Goal: Information Seeking & Learning: Learn about a topic

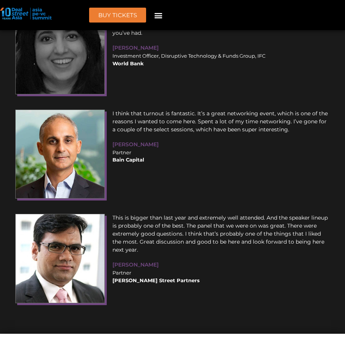
scroll to position [10561, 0]
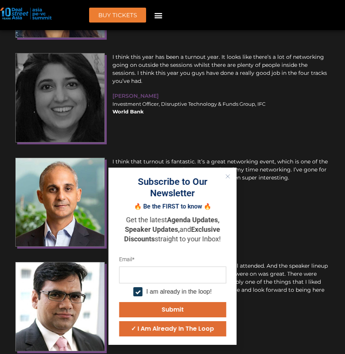
click at [215, 173] on div "Subscribe to Our Newsletter 🔥 Be the FIRST to know 🔥 Get the latest Agenda Upda…" at bounding box center [172, 256] width 128 height 177
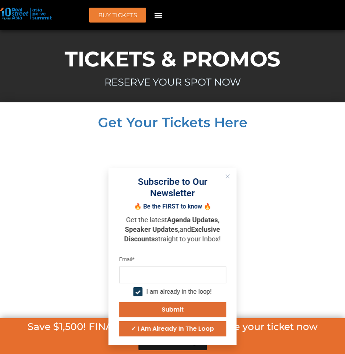
scroll to position [7137, 0]
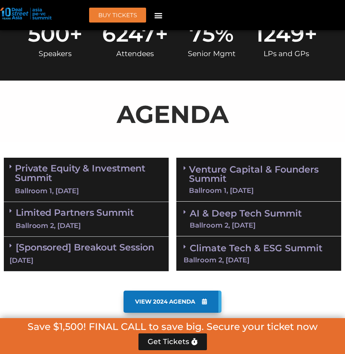
scroll to position [430, 0]
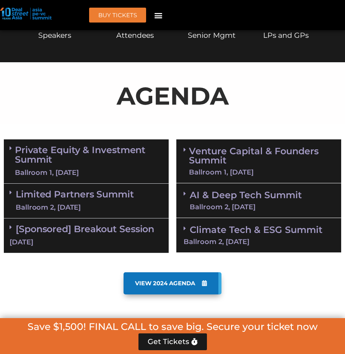
click at [231, 136] on div "Venture Capital & Founders​ Summit Ballroom 1, [DATE] 8:00 am – 9:00 am | Regis…" at bounding box center [258, 196] width 172 height 121
click at [266, 191] on link "AI & Deep Tech Summit Ballroom 2, [DATE]" at bounding box center [245, 201] width 112 height 20
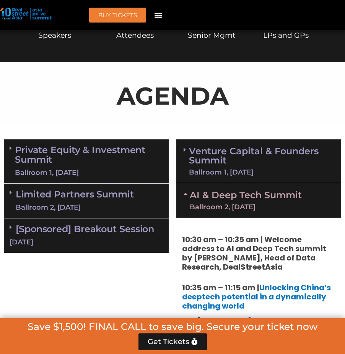
scroll to position [636, 0]
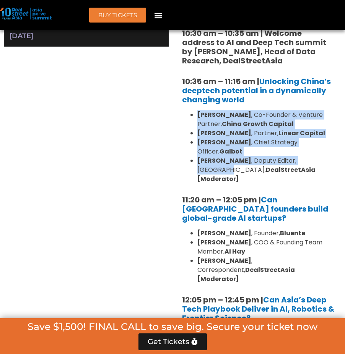
drag, startPoint x: 282, startPoint y: 86, endPoint x: 314, endPoint y: 126, distance: 52.0
click at [314, 126] on div "10:30 am – 10:35 am | Welcome address to AI and Deep Tech summit by [PERSON_NAM…" at bounding box center [258, 232] width 165 height 443
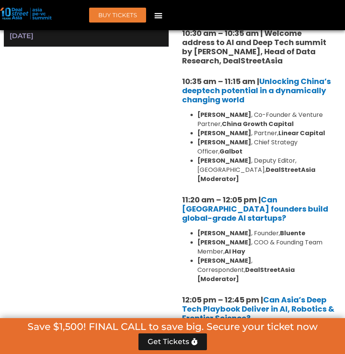
click at [329, 138] on li "[PERSON_NAME] , Chief Strategy Officer, Galbot" at bounding box center [266, 147] width 138 height 18
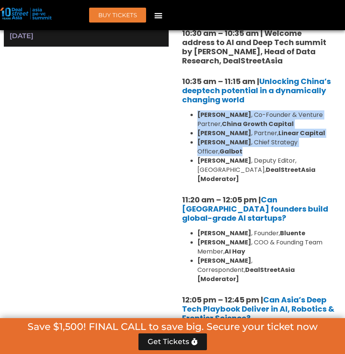
drag, startPoint x: 329, startPoint y: 120, endPoint x: 305, endPoint y: 88, distance: 39.7
click at [305, 110] on ul "[PERSON_NAME] , Co-Founder & Venture Partner, [GEOGRAPHIC_DATA] Growth Capital …" at bounding box center [258, 146] width 153 height 73
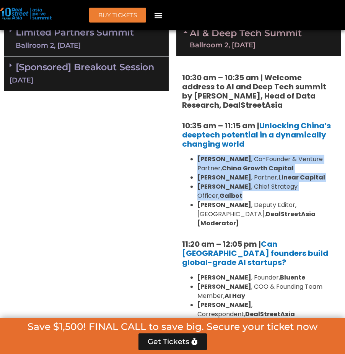
scroll to position [565, 0]
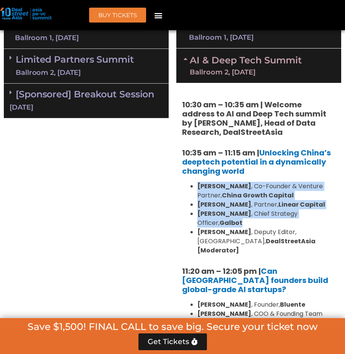
drag, startPoint x: 315, startPoint y: 310, endPoint x: 171, endPoint y: 234, distance: 162.5
click at [171, 234] on div "Private Equity & Investment Summit Ballroom 1, [DATE] 8:00 am – 9:00 am | Regis…" at bounding box center [172, 282] width 345 height 563
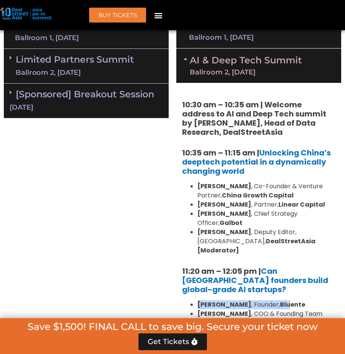
click at [275, 262] on div "10:30 am – 10:35 am | Welcome address to AI and Deep Tech summit by [PERSON_NAM…" at bounding box center [258, 304] width 165 height 443
drag, startPoint x: 159, startPoint y: 231, endPoint x: 272, endPoint y: 291, distance: 128.8
click at [272, 291] on div "Private Equity & Investment Summit Ballroom 1, [DATE] 8:00 am – 9:00 am | Regis…" at bounding box center [172, 282] width 345 height 563
click at [282, 328] on li "[PERSON_NAME] , Correspondent, DealStreetAsia [Moderator]" at bounding box center [266, 341] width 138 height 27
click at [282, 337] on strong "DealStreetAsia [Moderator]" at bounding box center [245, 346] width 97 height 18
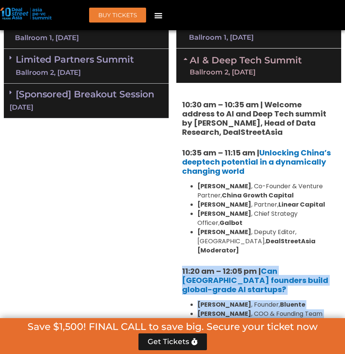
drag, startPoint x: 286, startPoint y: 300, endPoint x: 181, endPoint y: 234, distance: 124.7
click at [181, 234] on div "10:30 am – 10:35 am | Welcome address to AI and Deep Tech summit by [PERSON_NAM…" at bounding box center [258, 304] width 165 height 443
copy div "11:20 am – 12:05 pm | Can [GEOGRAPHIC_DATA] founders build global-grade AI star…"
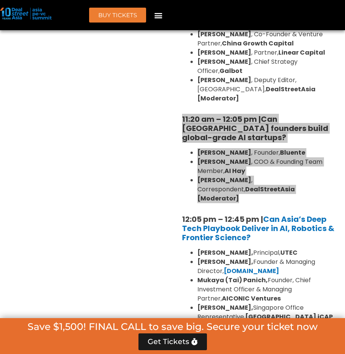
scroll to position [801, 0]
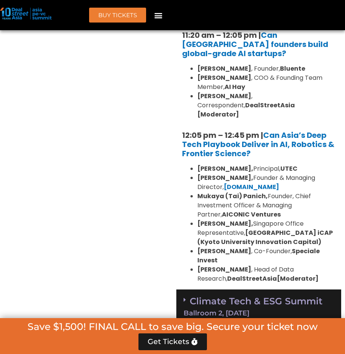
click at [168, 65] on div "Private Equity & Investment Summit Ballroom 1, [DATE] 8:00 am – 9:00 am | Regis…" at bounding box center [86, 46] width 172 height 563
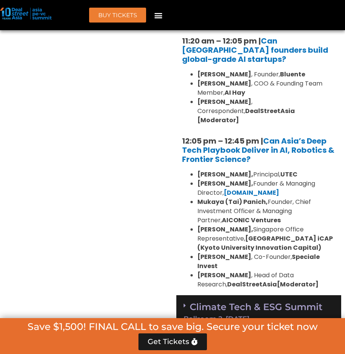
scroll to position [787, 0]
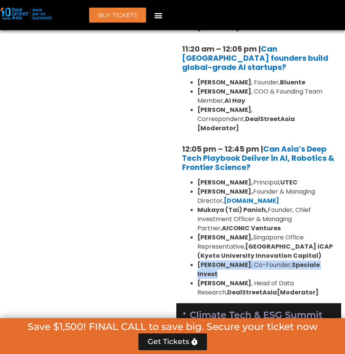
drag, startPoint x: 235, startPoint y: 221, endPoint x: 199, endPoint y: 217, distance: 35.3
click at [199, 260] on li "[PERSON_NAME] , Co-Founder, Speciale Invest" at bounding box center [266, 269] width 138 height 18
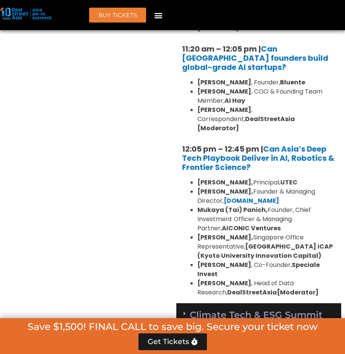
click at [205, 233] on li "[PERSON_NAME], [GEOGRAPHIC_DATA] Office Representative, [GEOGRAPHIC_DATA] iCAP …" at bounding box center [266, 246] width 138 height 27
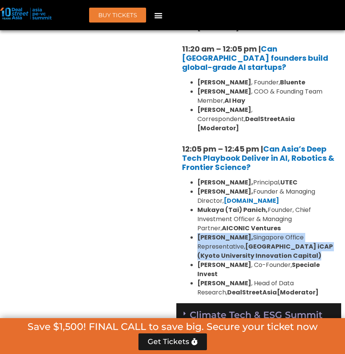
click at [205, 233] on li "[PERSON_NAME], [GEOGRAPHIC_DATA] Office Representative, [GEOGRAPHIC_DATA] iCAP …" at bounding box center [266, 246] width 138 height 27
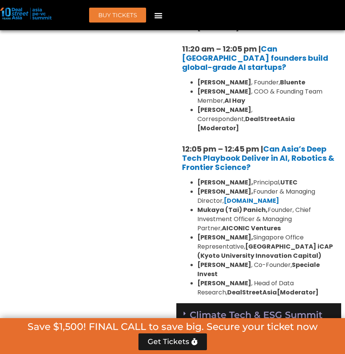
click at [206, 233] on li "[PERSON_NAME], [GEOGRAPHIC_DATA] Office Representative, [GEOGRAPHIC_DATA] iCAP …" at bounding box center [266, 246] width 138 height 27
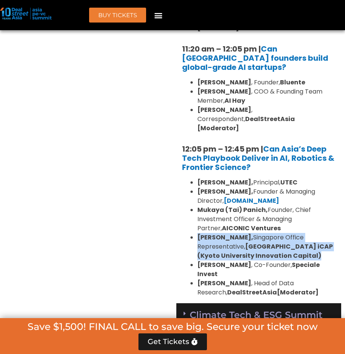
click at [206, 233] on li "[PERSON_NAME], [GEOGRAPHIC_DATA] Office Representative, [GEOGRAPHIC_DATA] iCAP …" at bounding box center [266, 246] width 138 height 27
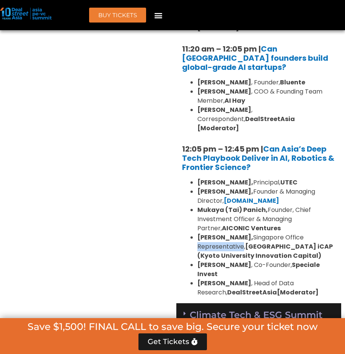
click at [206, 233] on li "[PERSON_NAME], [GEOGRAPHIC_DATA] Office Representative, [GEOGRAPHIC_DATA] iCAP …" at bounding box center [266, 246] width 138 height 27
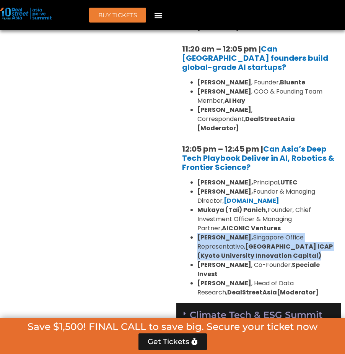
click at [206, 233] on li "[PERSON_NAME], [GEOGRAPHIC_DATA] Office Representative, [GEOGRAPHIC_DATA] iCAP …" at bounding box center [266, 246] width 138 height 27
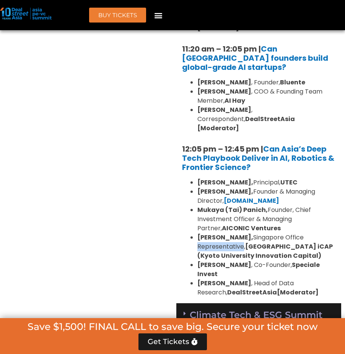
click at [206, 233] on li "[PERSON_NAME], [GEOGRAPHIC_DATA] Office Representative, [GEOGRAPHIC_DATA] iCAP …" at bounding box center [266, 246] width 138 height 27
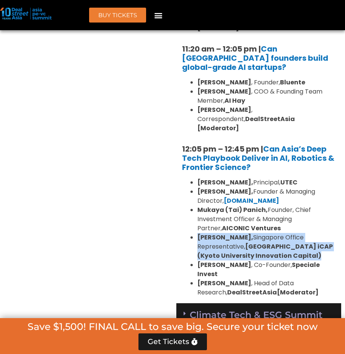
click at [206, 233] on li "[PERSON_NAME], [GEOGRAPHIC_DATA] Office Representative, [GEOGRAPHIC_DATA] iCAP …" at bounding box center [266, 246] width 138 height 27
click at [266, 324] on div "Ballroom 2, [DATE]" at bounding box center [258, 327] width 150 height 7
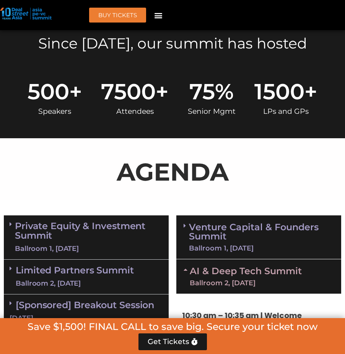
click at [281, 223] on link "Venture Capital & Founders​ Summit Ballroom 1, [DATE]" at bounding box center [261, 237] width 145 height 29
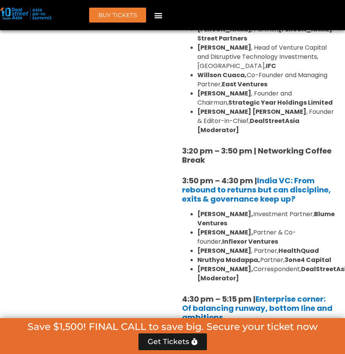
scroll to position [1288, 0]
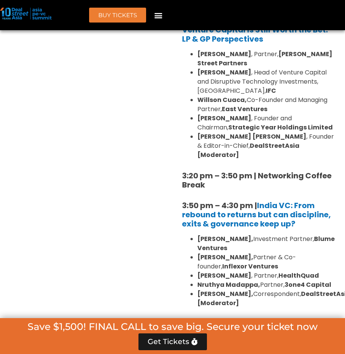
click at [260, 290] on li "[PERSON_NAME], Correspondent, DealStreetAsia [Moderator]" at bounding box center [266, 299] width 138 height 18
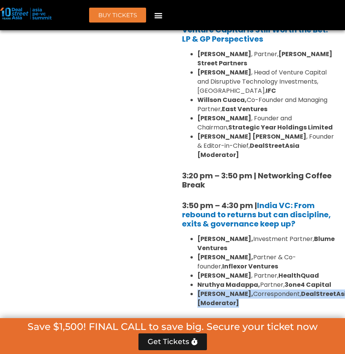
click at [260, 290] on li "[PERSON_NAME], Correspondent, DealStreetAsia [Moderator]" at bounding box center [266, 299] width 138 height 18
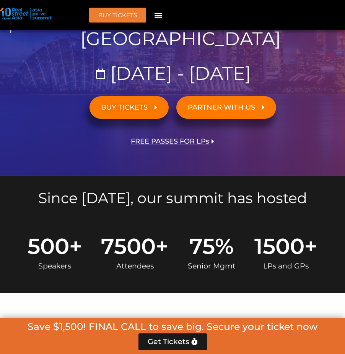
scroll to position [0, 0]
